Goal: Information Seeking & Learning: Learn about a topic

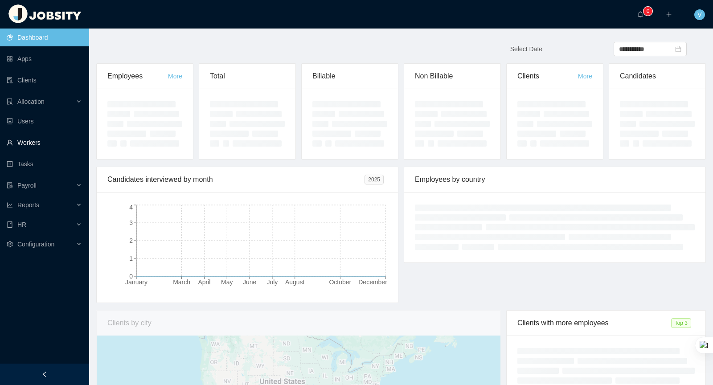
click at [47, 146] on link "Workers" at bounding box center [44, 143] width 75 height 18
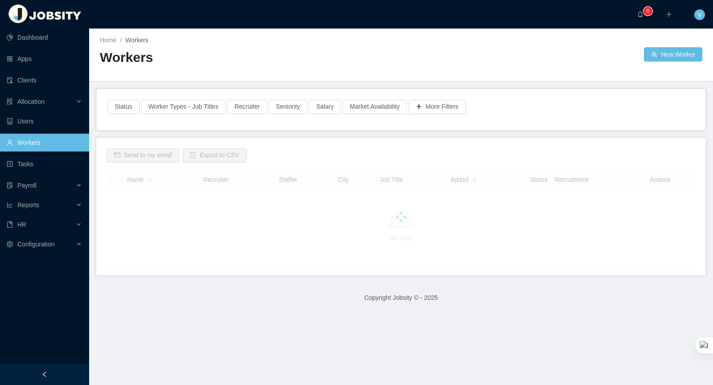
click at [55, 143] on link "Workers" at bounding box center [44, 143] width 75 height 18
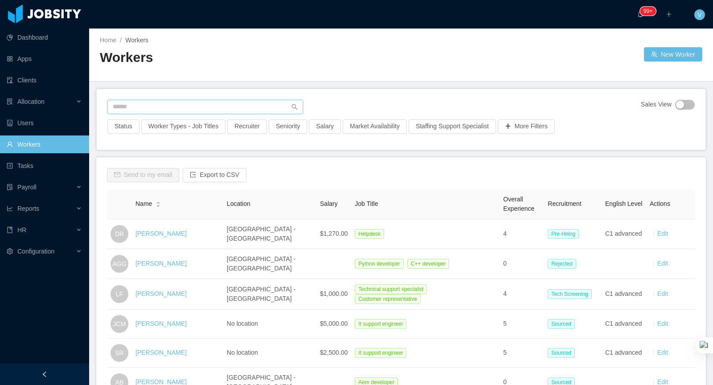
click at [225, 102] on input "text" at bounding box center [205, 107] width 196 height 14
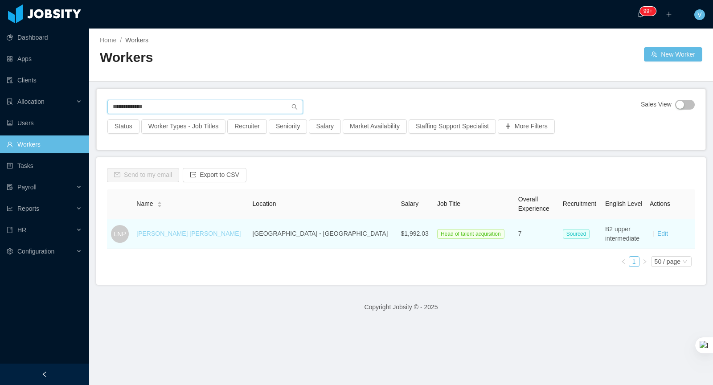
type input "**********"
click at [182, 233] on link "[PERSON_NAME] [PERSON_NAME]" at bounding box center [188, 233] width 104 height 7
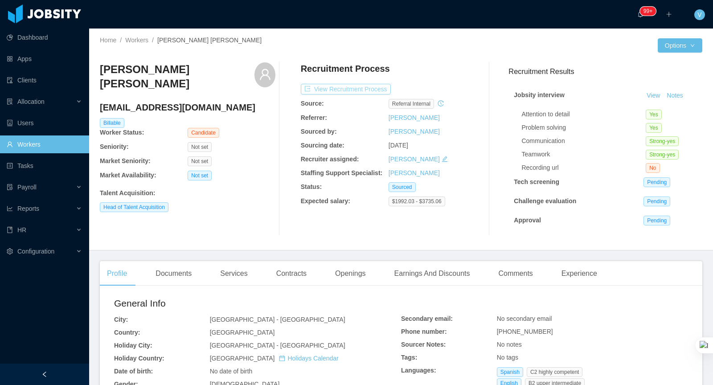
click at [335, 85] on button "View Recruitment Process" at bounding box center [346, 89] width 90 height 11
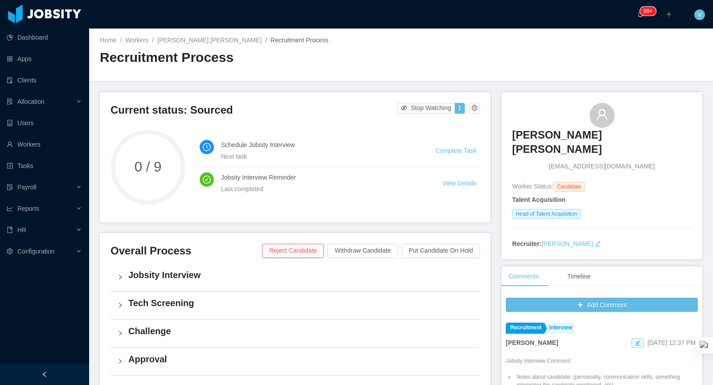
drag, startPoint x: 182, startPoint y: 285, endPoint x: 188, endPoint y: 286, distance: 5.4
click at [182, 285] on div "Jobsity Interview" at bounding box center [294, 277] width 369 height 28
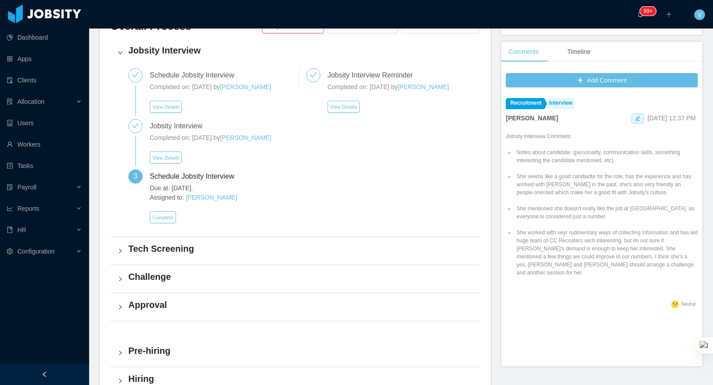
scroll to position [278, 0]
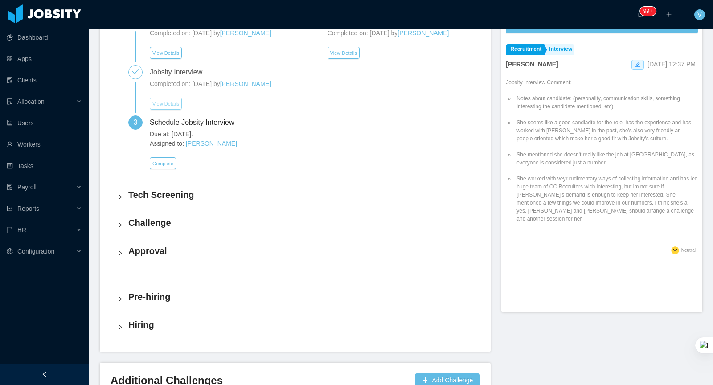
drag, startPoint x: 165, startPoint y: 117, endPoint x: 171, endPoint y: 117, distance: 5.3
click at [165, 110] on button "View Details" at bounding box center [166, 104] width 32 height 12
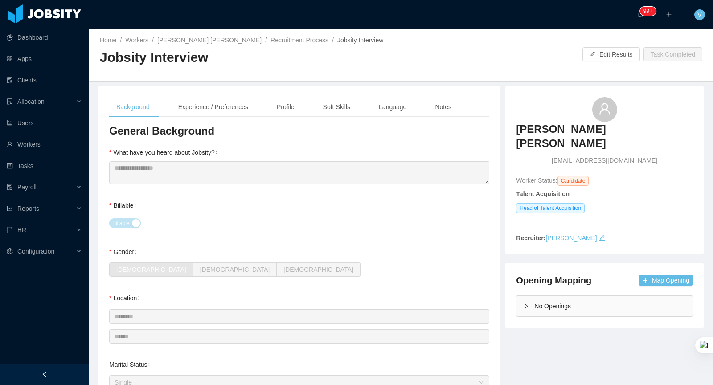
drag, startPoint x: 192, startPoint y: 99, endPoint x: 249, endPoint y: 131, distance: 65.4
click at [192, 99] on div "Experience / Preferences" at bounding box center [213, 107] width 84 height 20
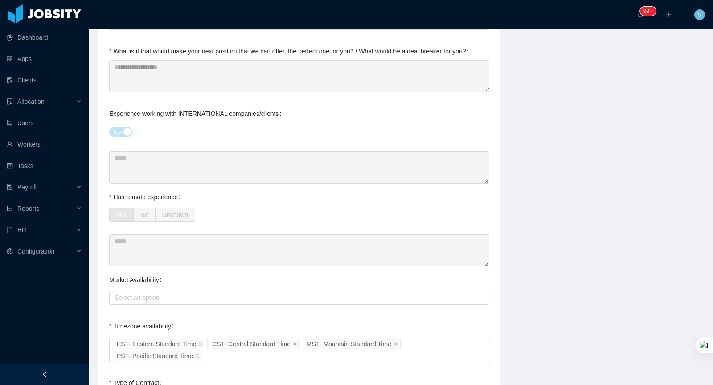
scroll to position [938, 0]
